Goal: Task Accomplishment & Management: Use online tool/utility

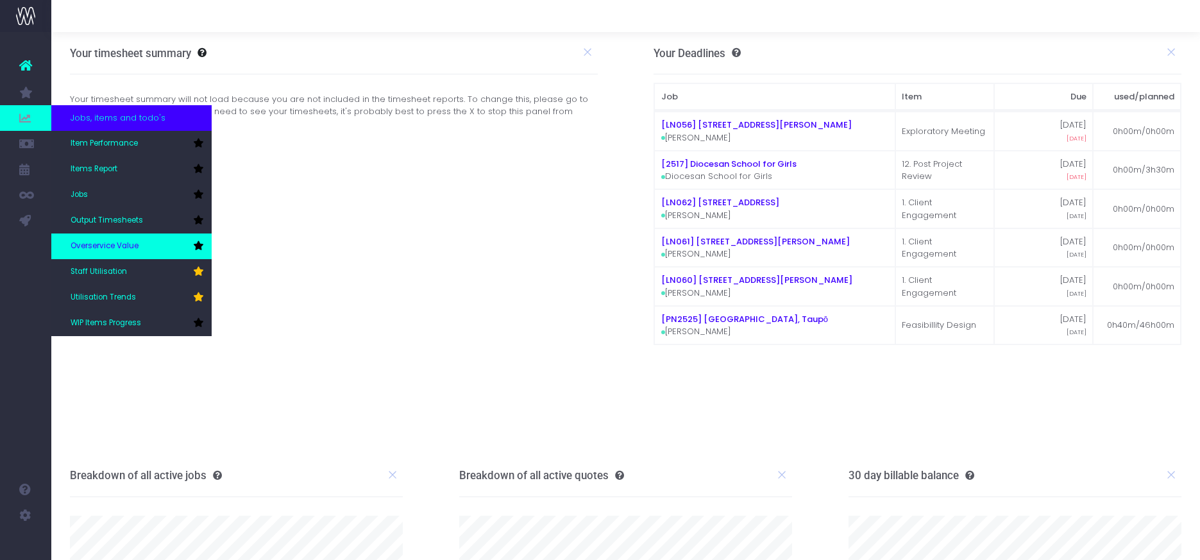
click at [83, 234] on link "Overservice Value" at bounding box center [131, 246] width 160 height 26
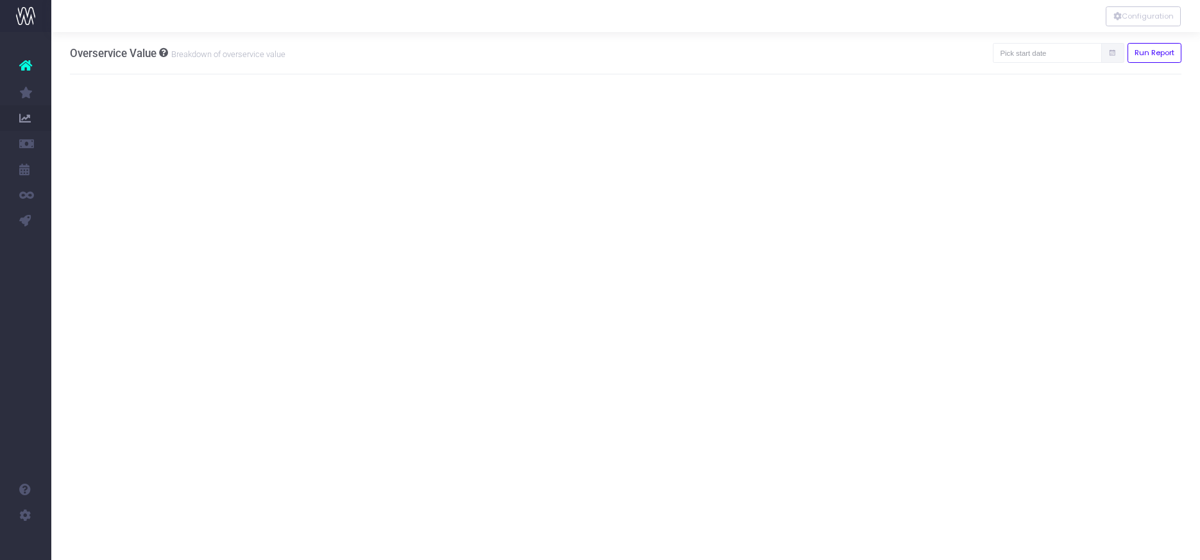
click at [1111, 53] on icon at bounding box center [1112, 53] width 8 height 0
click at [1037, 54] on input "text" at bounding box center [1047, 53] width 109 height 20
click at [1023, 136] on td "1" at bounding box center [1025, 136] width 22 height 19
type input "[DATE]"
click at [1161, 55] on button "Run Report" at bounding box center [1154, 53] width 55 height 20
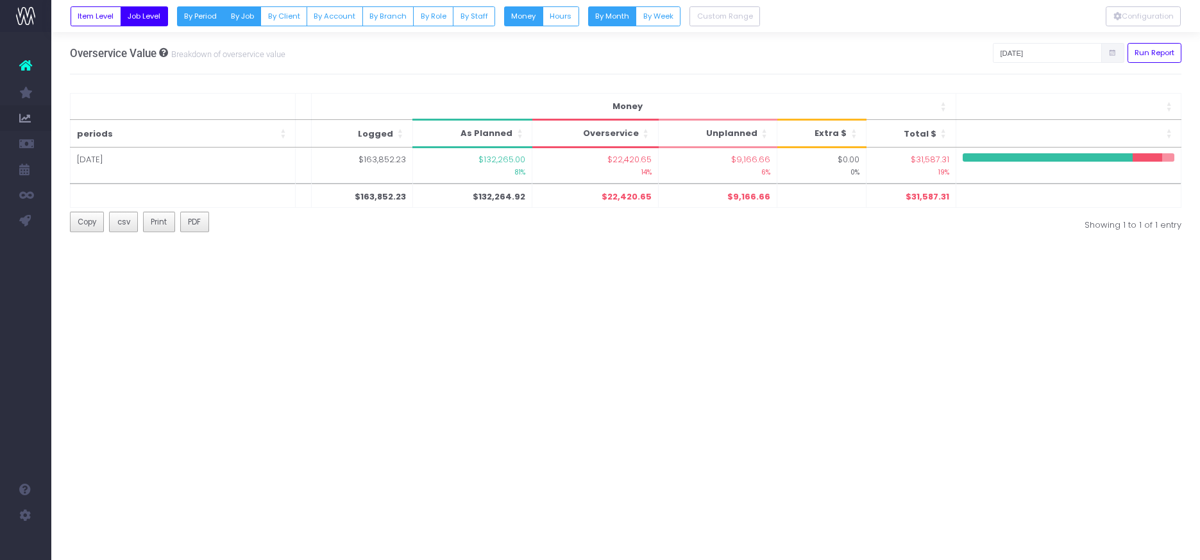
click at [241, 15] on button "By Job" at bounding box center [242, 16] width 38 height 20
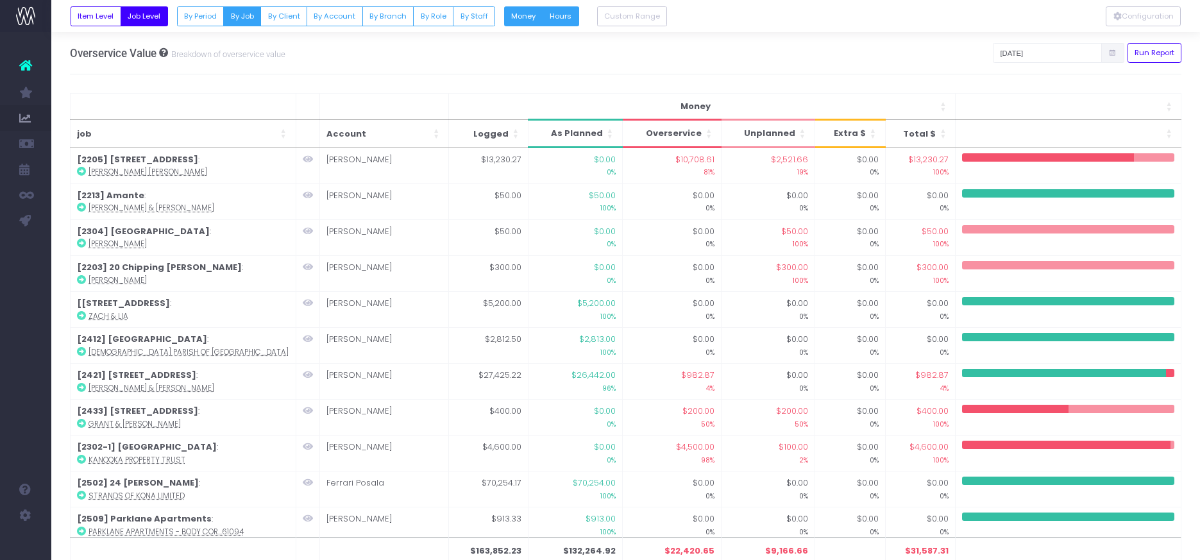
click at [564, 19] on button "Hours" at bounding box center [561, 16] width 37 height 20
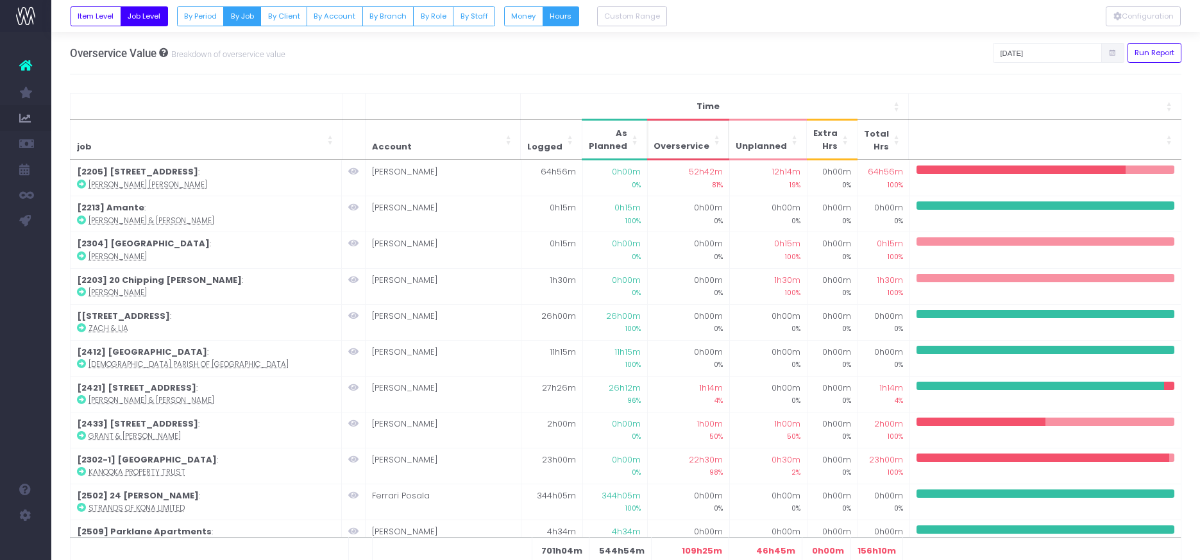
click at [708, 142] on span "Overservice" at bounding box center [681, 146] width 56 height 13
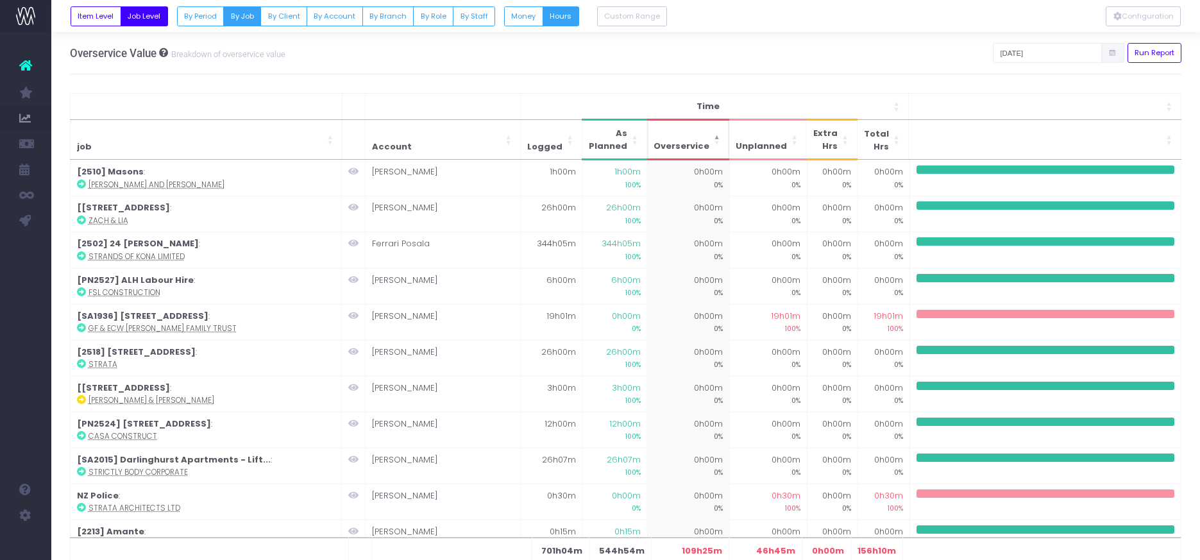
click at [705, 146] on span "Overservice" at bounding box center [681, 146] width 56 height 13
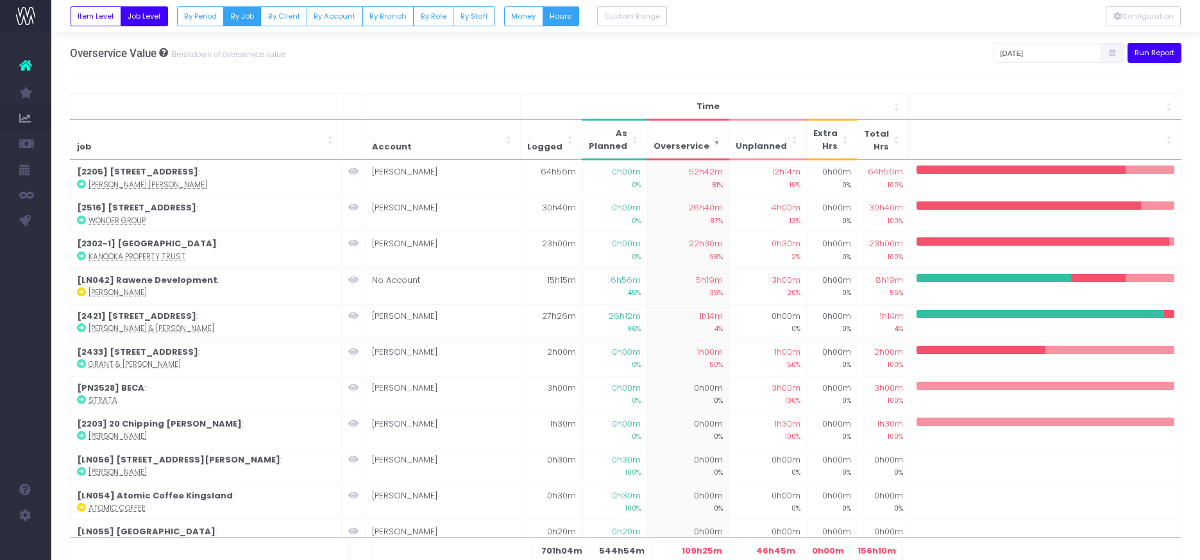
click at [1156, 58] on button "Run Report" at bounding box center [1154, 53] width 55 height 20
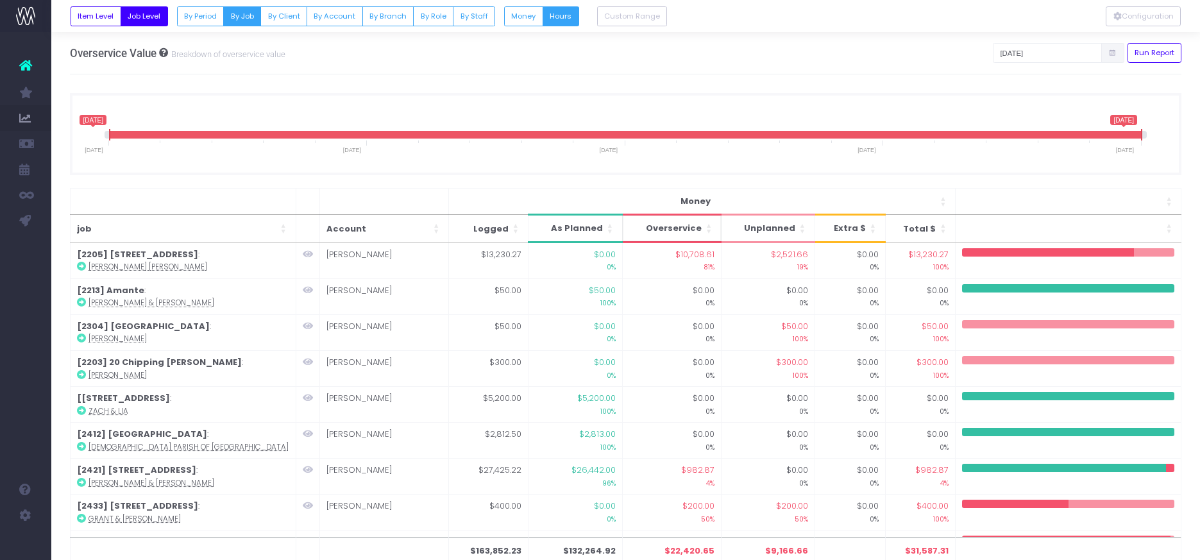
click at [671, 228] on span "Overservice" at bounding box center [674, 228] width 56 height 13
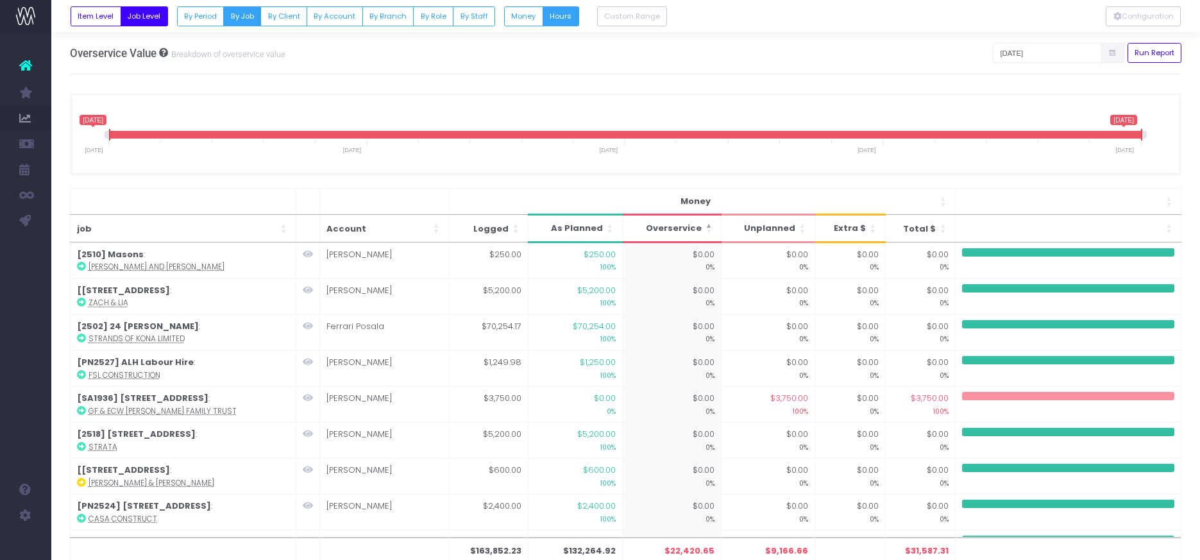
click at [671, 228] on span "Overservice" at bounding box center [674, 228] width 56 height 13
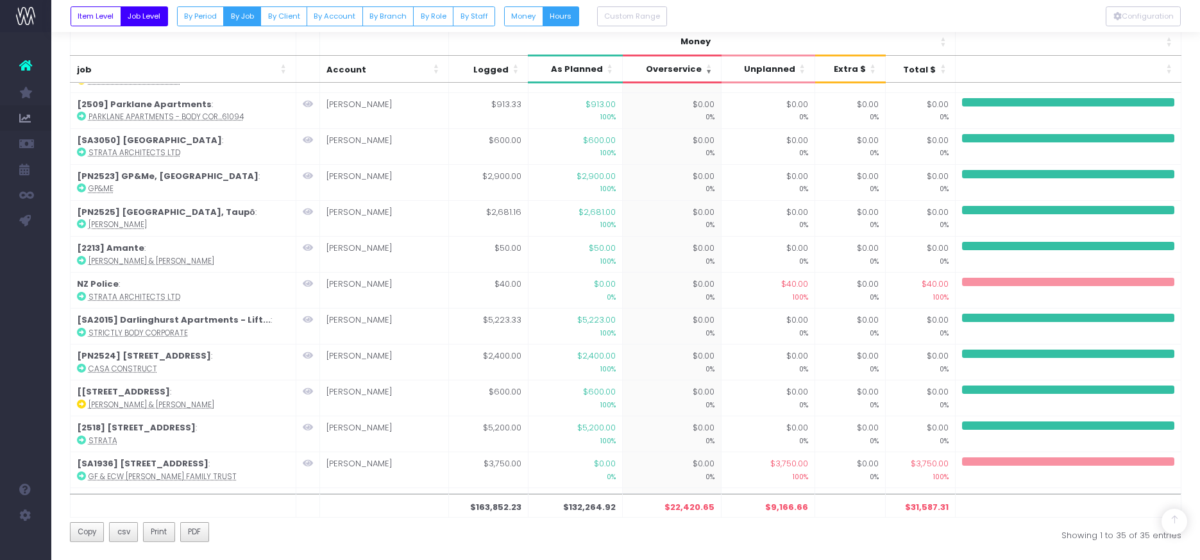
scroll to position [938, 0]
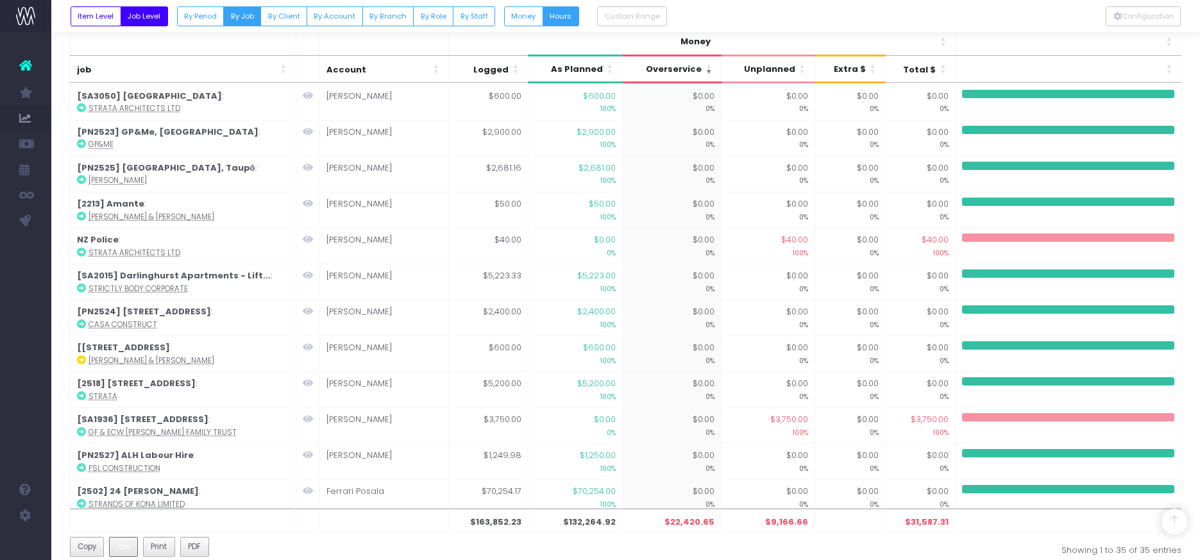
click at [117, 548] on span "csv" at bounding box center [123, 547] width 13 height 12
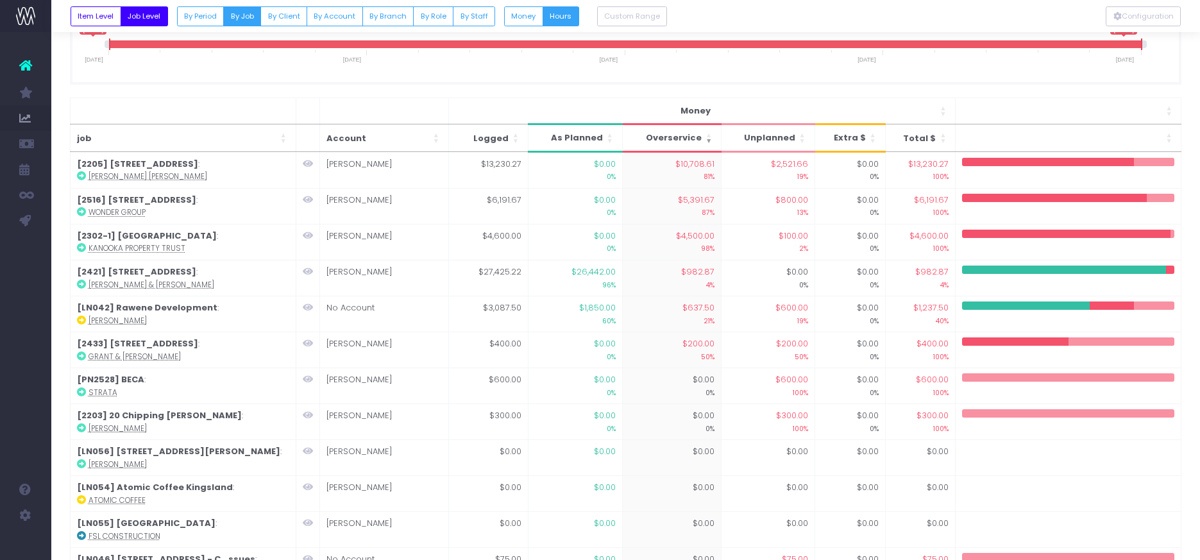
scroll to position [0, 0]
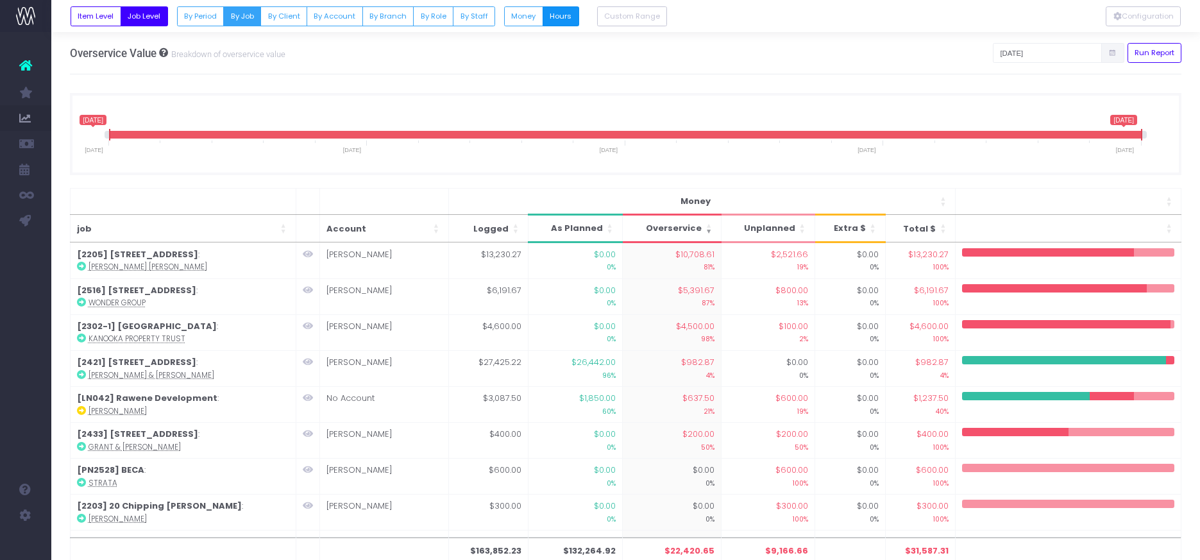
click at [568, 15] on button "Hours" at bounding box center [561, 16] width 37 height 20
